Goal: Information Seeking & Learning: Learn about a topic

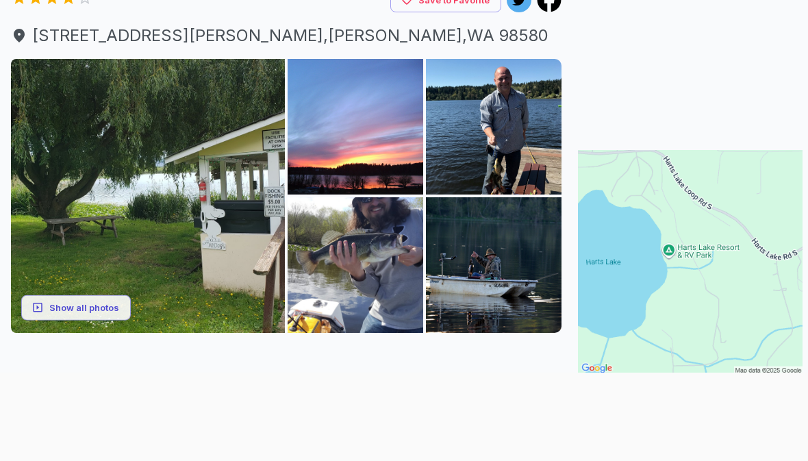
scroll to position [154, 0]
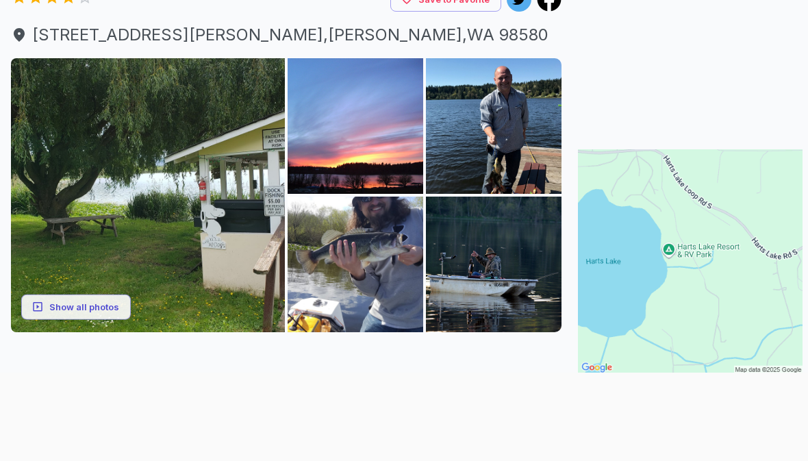
click at [14, 372] on div at bounding box center [404, 372] width 808 height 0
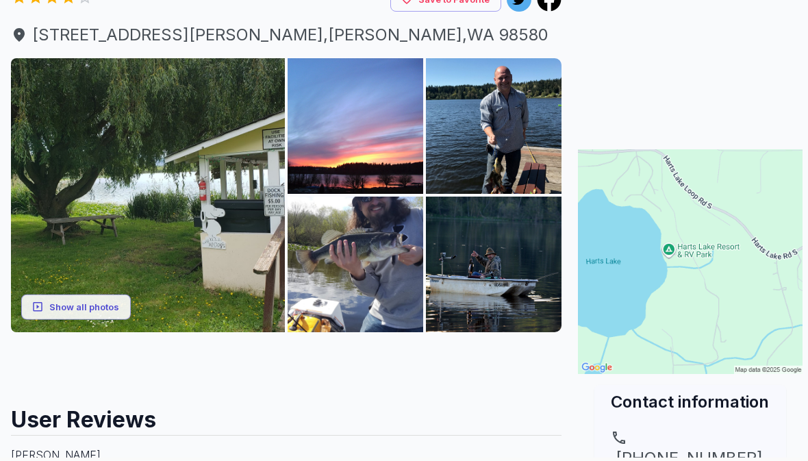
click at [98, 307] on button "Show all photos" at bounding box center [76, 306] width 110 height 25
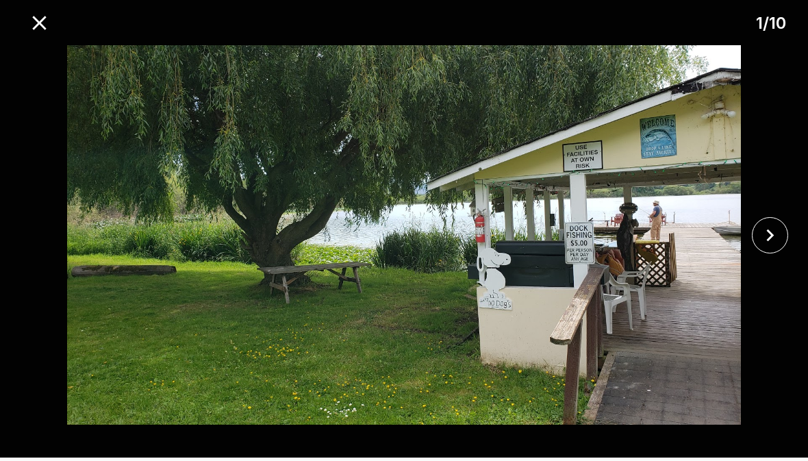
scroll to position [481, 0]
click at [763, 253] on button "close" at bounding box center [770, 235] width 36 height 36
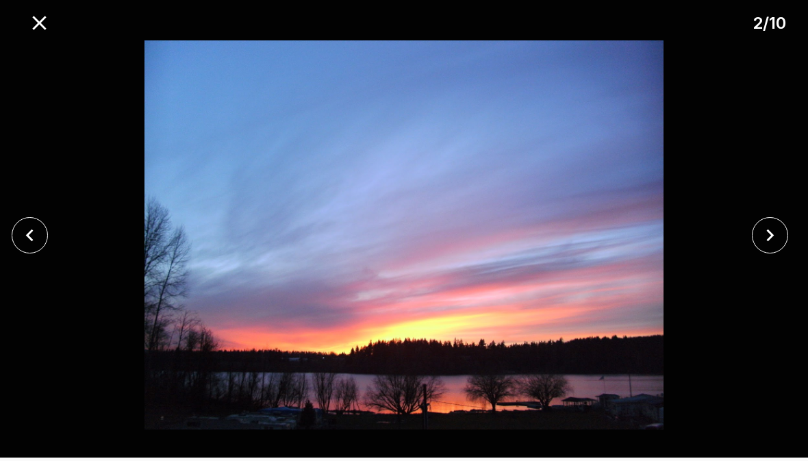
click at [766, 253] on button "close" at bounding box center [770, 235] width 36 height 36
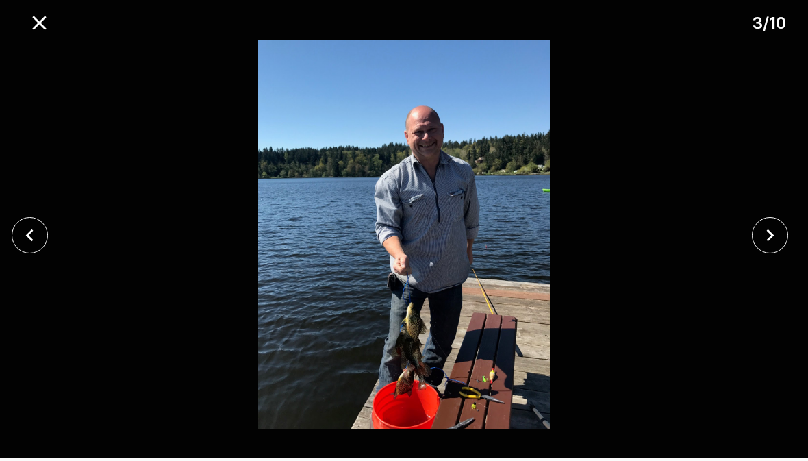
click at [768, 253] on button "close" at bounding box center [770, 235] width 36 height 36
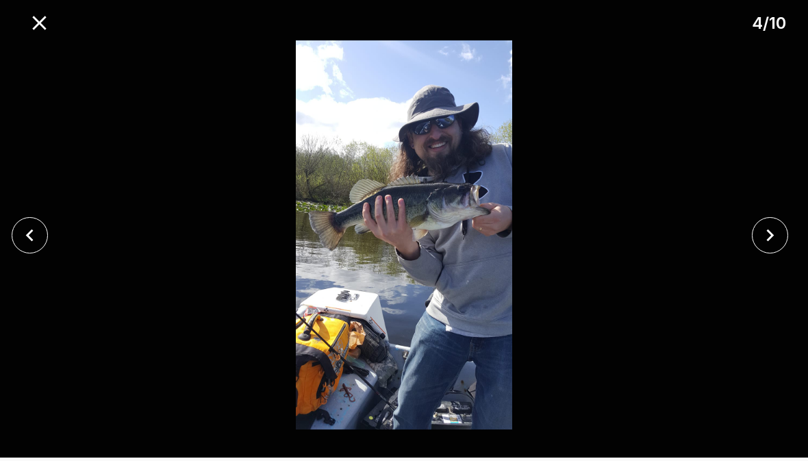
click at [767, 247] on icon "close" at bounding box center [770, 235] width 24 height 24
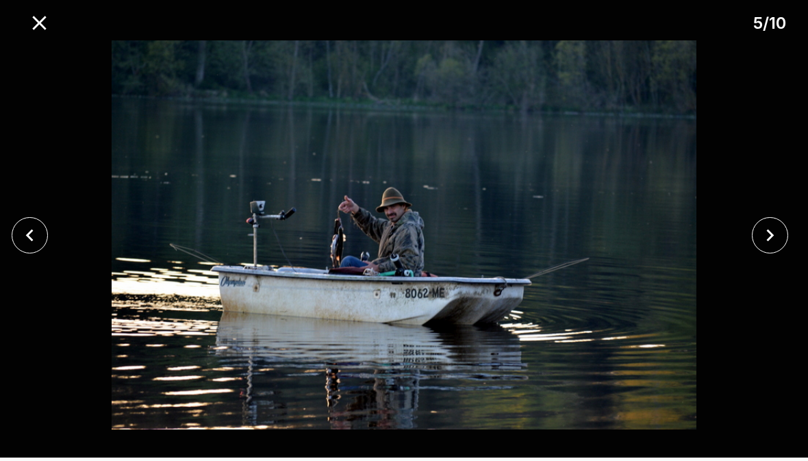
click at [769, 241] on icon "close" at bounding box center [771, 235] width 8 height 12
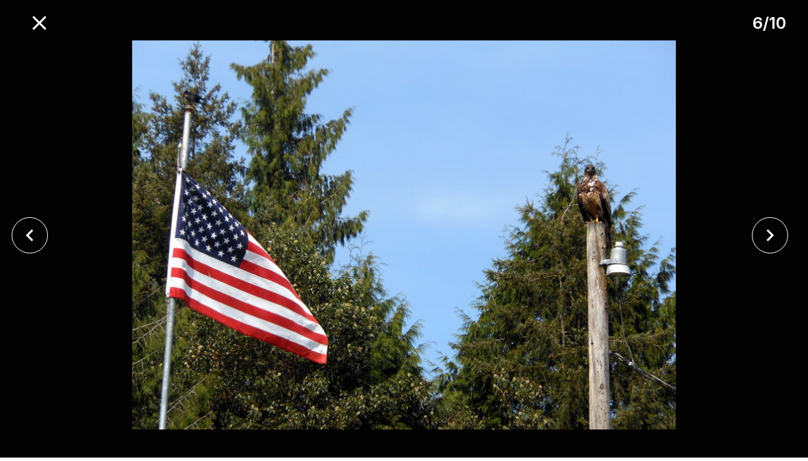
click at [771, 247] on icon "close" at bounding box center [770, 235] width 24 height 24
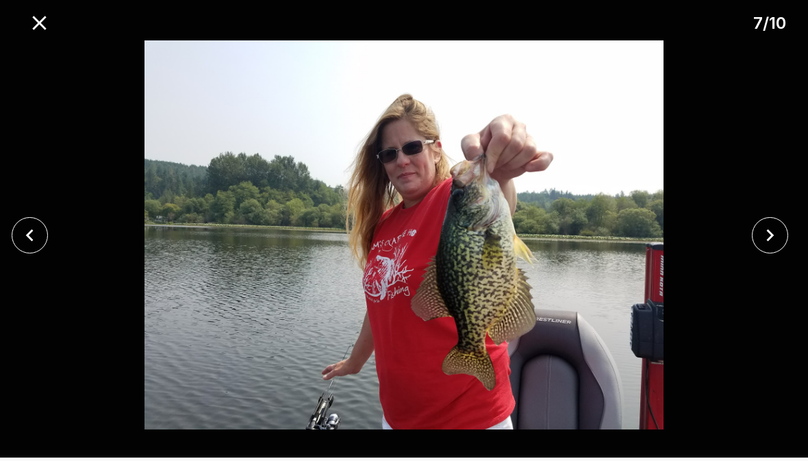
click at [771, 247] on icon "close" at bounding box center [770, 235] width 24 height 24
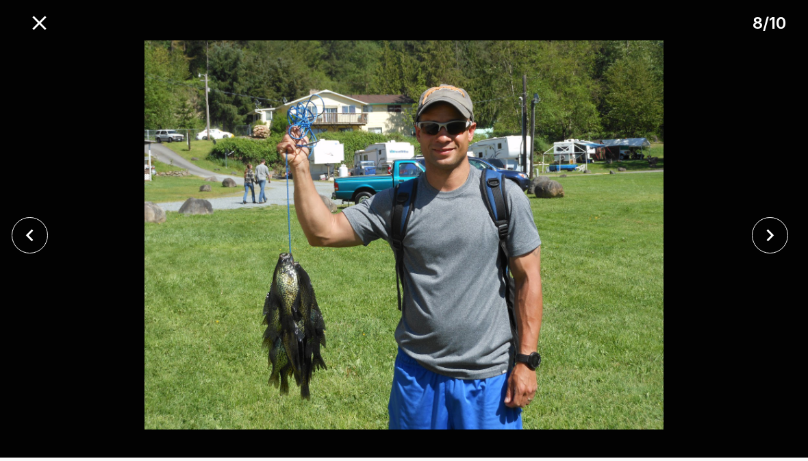
click at [772, 241] on icon "close" at bounding box center [771, 235] width 8 height 12
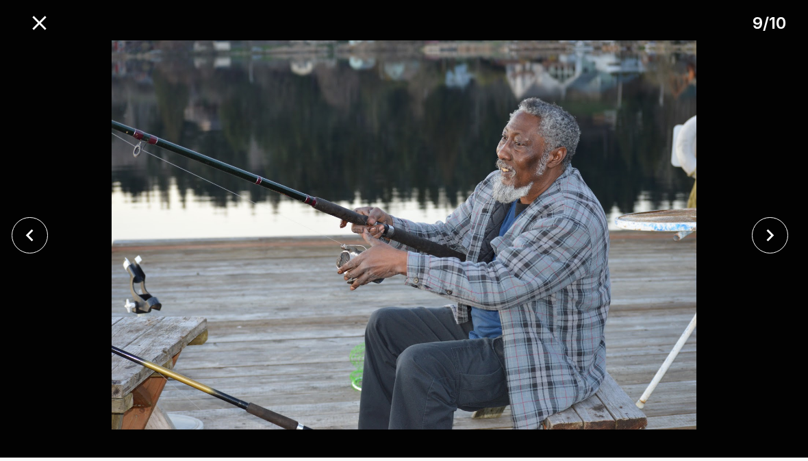
click at [774, 247] on icon "close" at bounding box center [770, 235] width 24 height 24
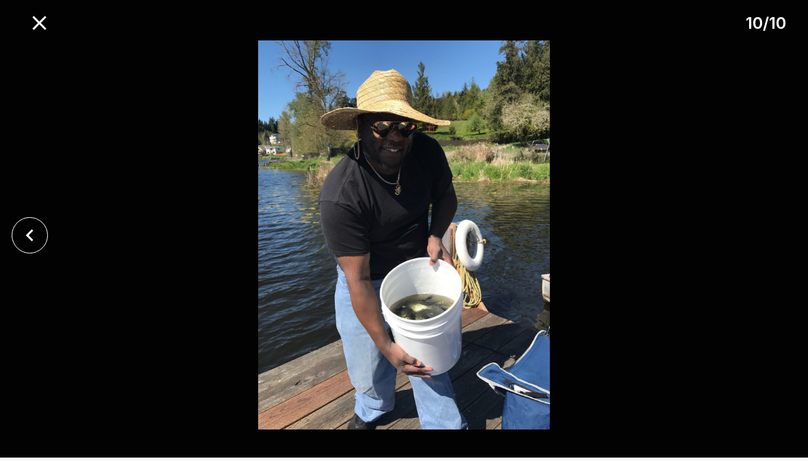
click at [768, 263] on div at bounding box center [404, 234] width 808 height 389
click at [40, 23] on icon "close" at bounding box center [39, 23] width 14 height 14
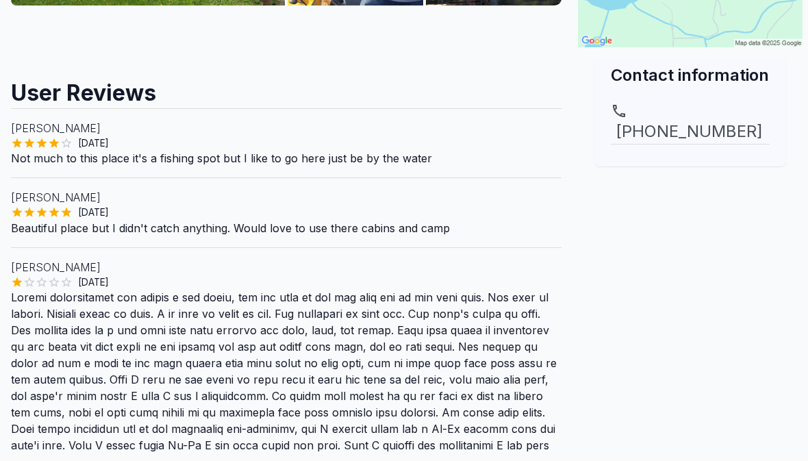
scroll to position [544, 0]
